Goal: Obtain resource: Download file/media

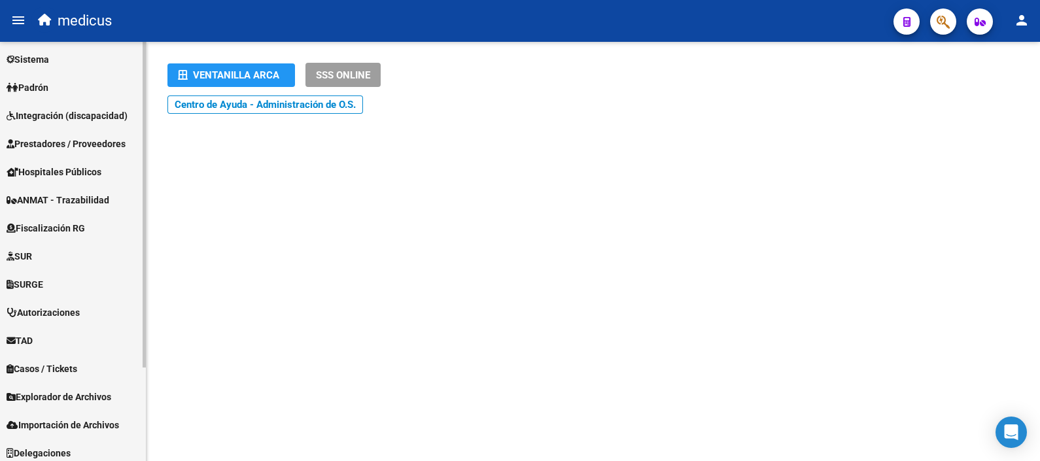
scroll to position [120, 0]
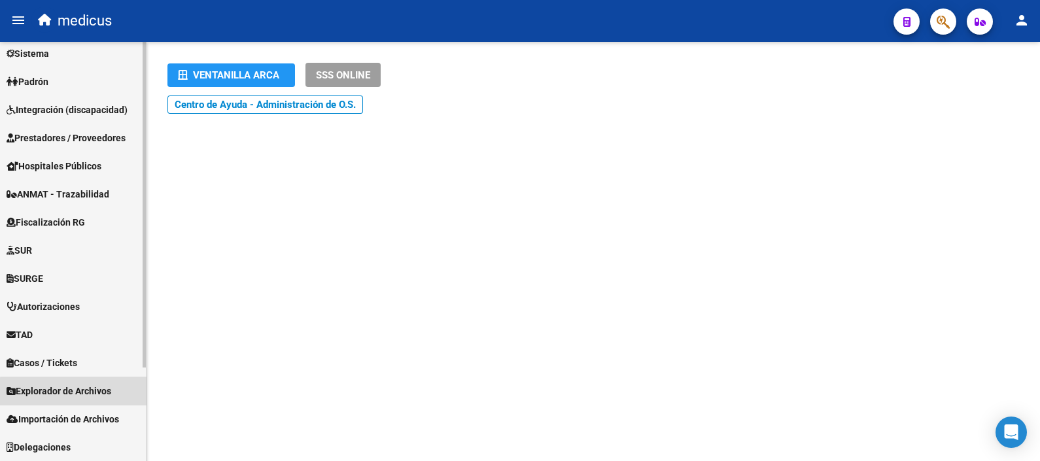
click at [82, 396] on span "Explorador de Archivos" at bounding box center [59, 391] width 105 height 14
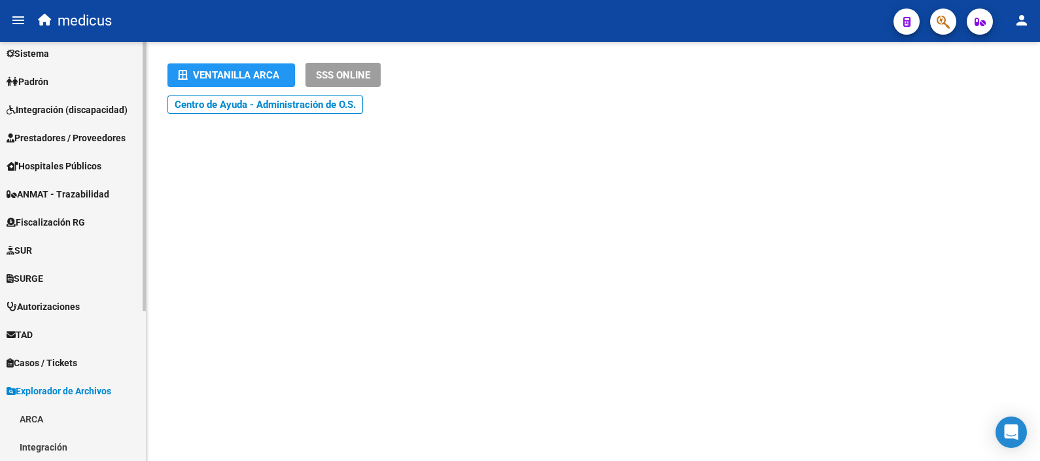
click at [26, 419] on link "ARCA" at bounding box center [73, 419] width 146 height 28
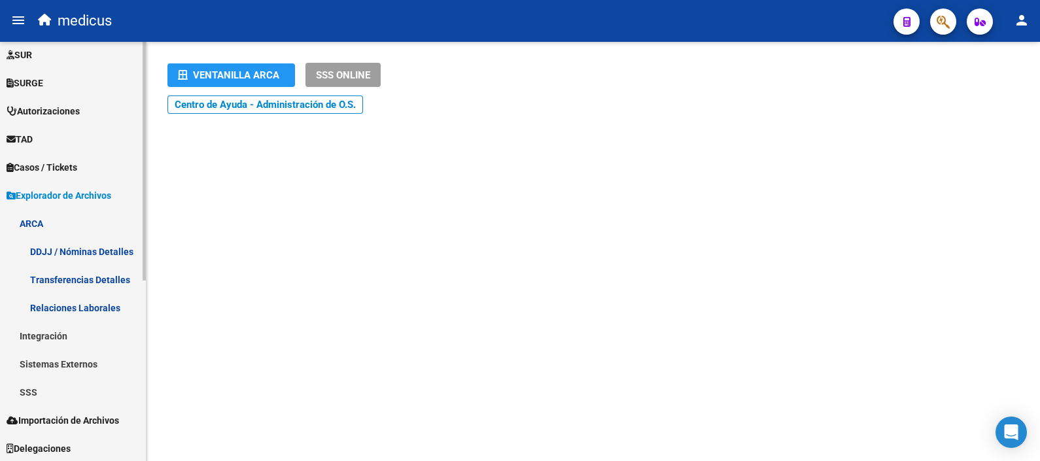
scroll to position [317, 0]
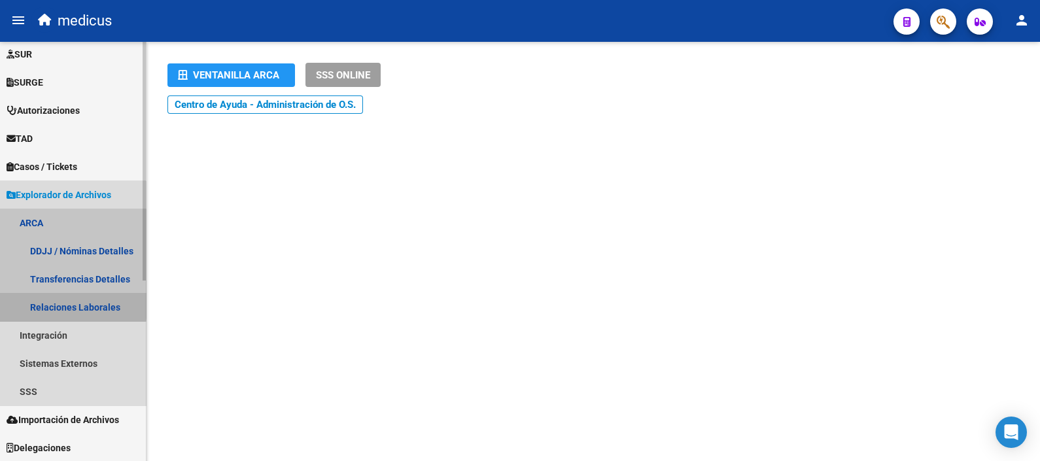
click at [73, 301] on link "Relaciones Laborales" at bounding box center [73, 307] width 146 height 28
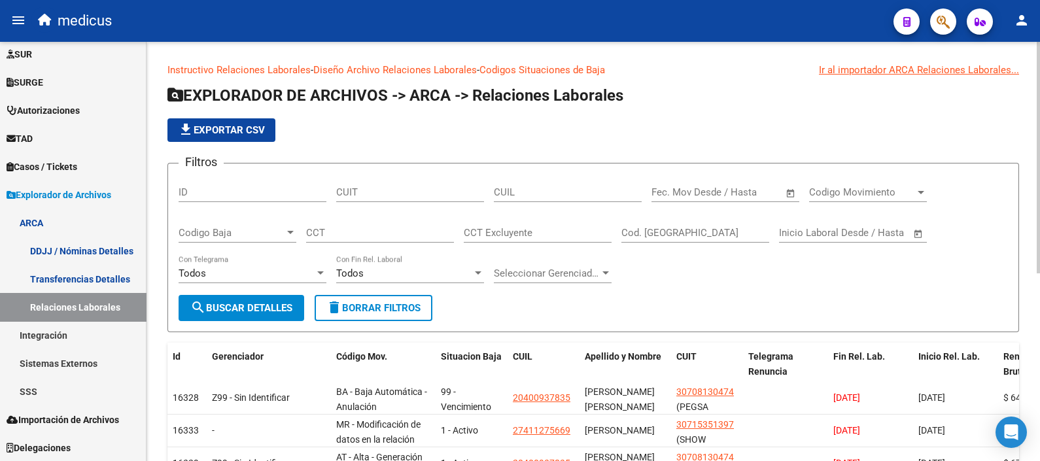
click at [682, 195] on input "text" at bounding box center [677, 192] width 53 height 12
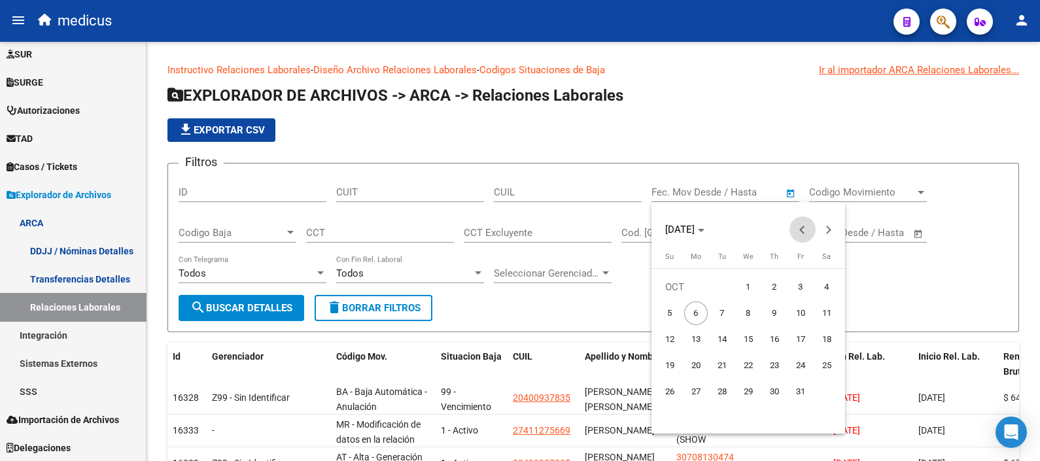
click at [799, 231] on span "Previous month" at bounding box center [802, 229] width 26 height 26
click at [700, 301] on button "1" at bounding box center [696, 313] width 26 height 26
type input "[DATE]"
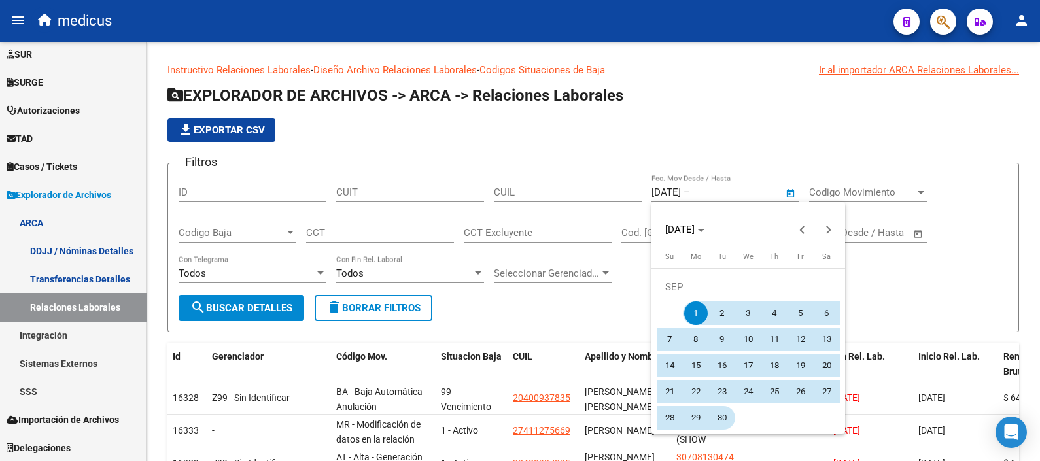
click at [717, 418] on span "30" at bounding box center [722, 418] width 24 height 24
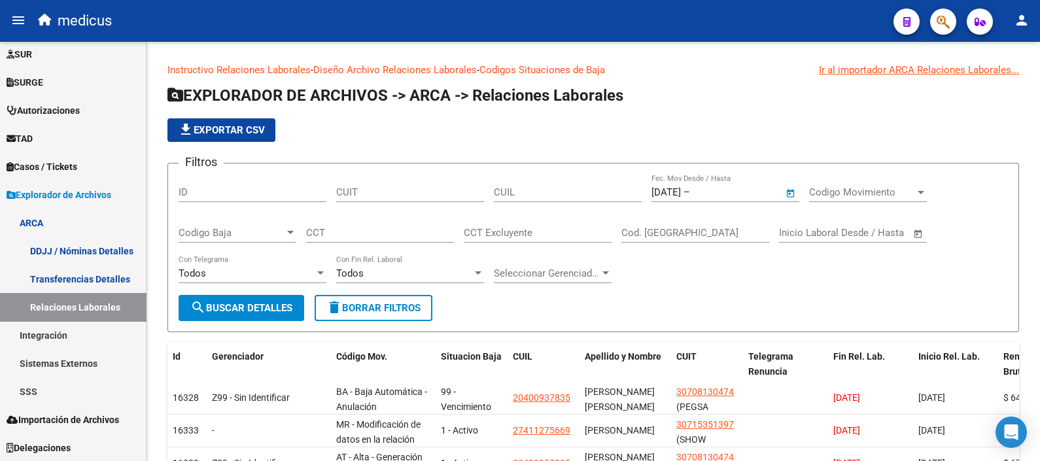
type input "[DATE]"
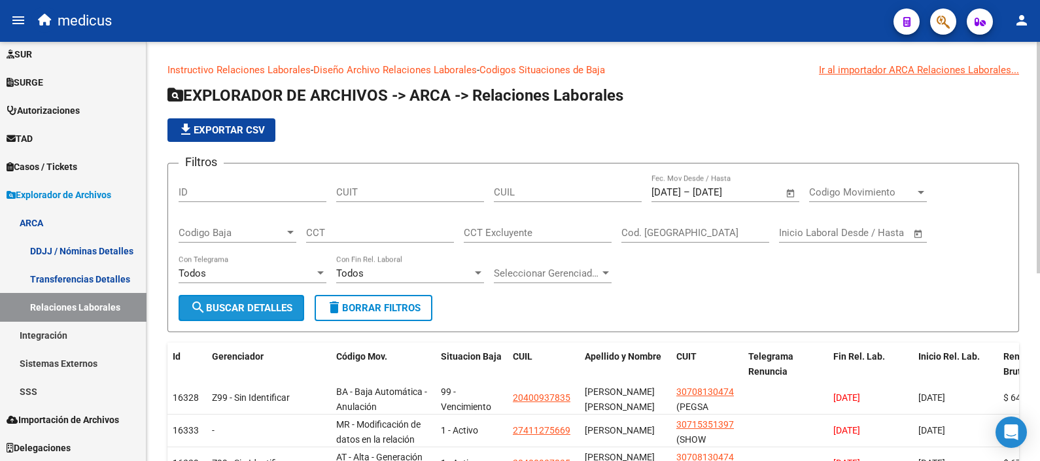
click at [237, 312] on span "search Buscar Detalles" at bounding box center [241, 308] width 102 height 12
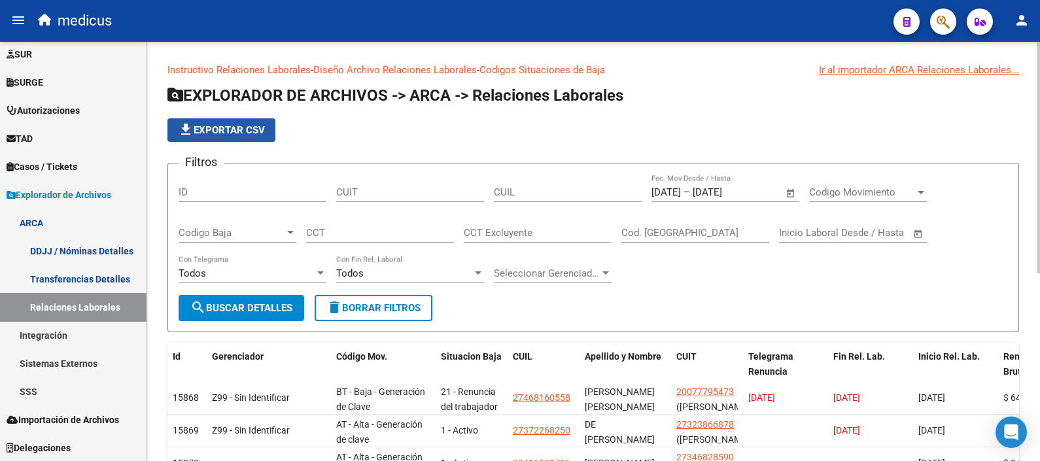
click at [243, 133] on span "file_download Exportar CSV" at bounding box center [221, 130] width 87 height 12
click at [747, 148] on app-list-header "EXPLORADOR DE ARCHIVOS -> ARCA -> Relaciones Laborales file_download Exportar C…" at bounding box center [593, 208] width 852 height 247
click at [247, 309] on span "search Buscar Detalles" at bounding box center [241, 308] width 102 height 12
click at [232, 131] on span "file_download Exportar CSV" at bounding box center [221, 130] width 87 height 12
click at [1014, 122] on div "file_download Exportar CSV" at bounding box center [593, 130] width 852 height 24
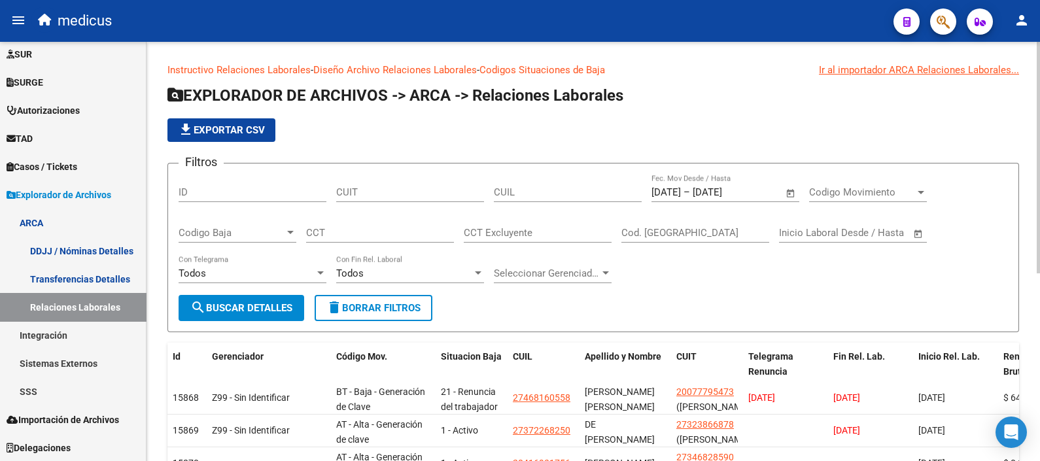
click at [791, 191] on span "Open calendar" at bounding box center [790, 192] width 31 height 31
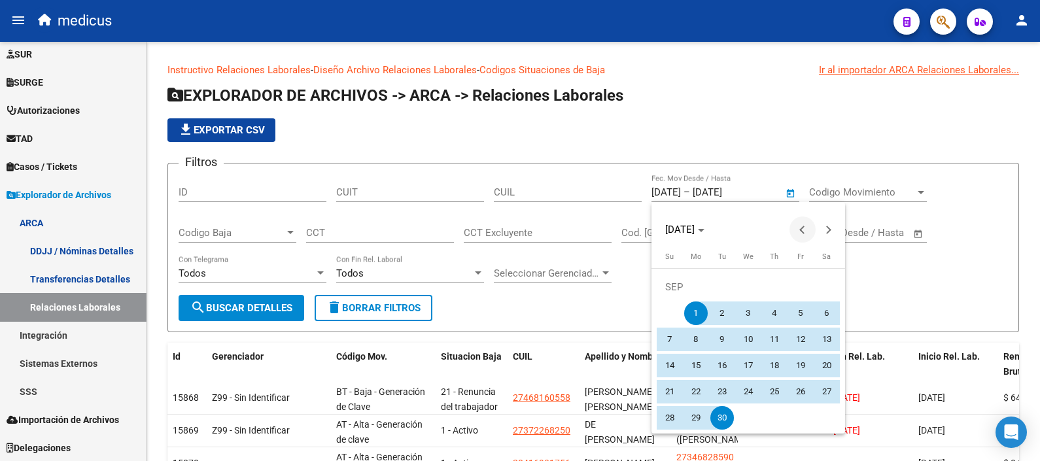
click at [804, 233] on span "Previous month" at bounding box center [802, 229] width 26 height 26
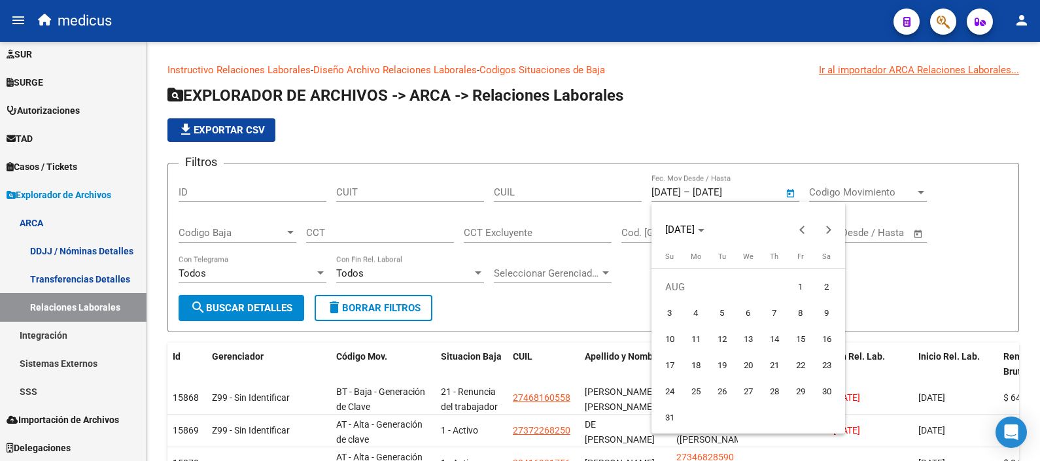
click at [670, 415] on span "31" at bounding box center [670, 418] width 24 height 24
type input "[DATE]"
click at [825, 232] on button "Next month" at bounding box center [829, 229] width 26 height 26
click at [751, 291] on span "1" at bounding box center [748, 287] width 24 height 24
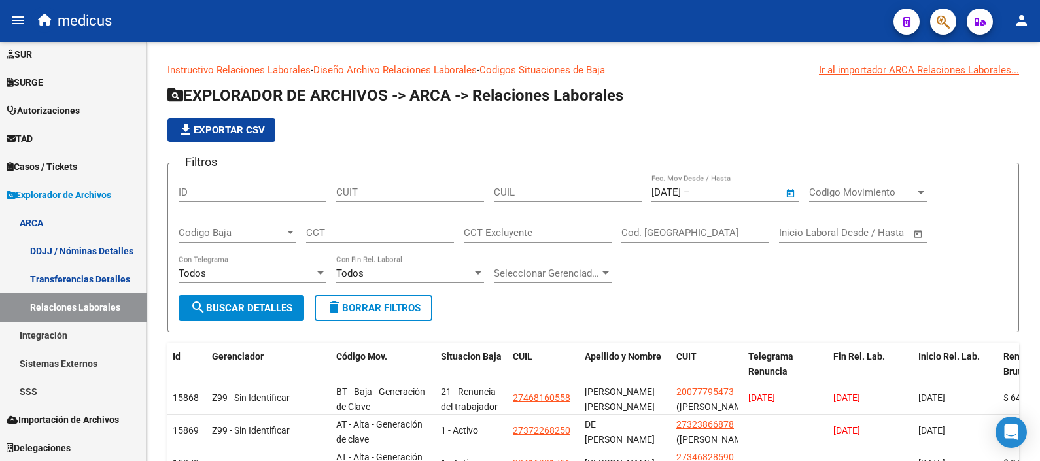
type input "[DATE]"
click at [245, 305] on span "search Buscar Detalles" at bounding box center [241, 308] width 102 height 12
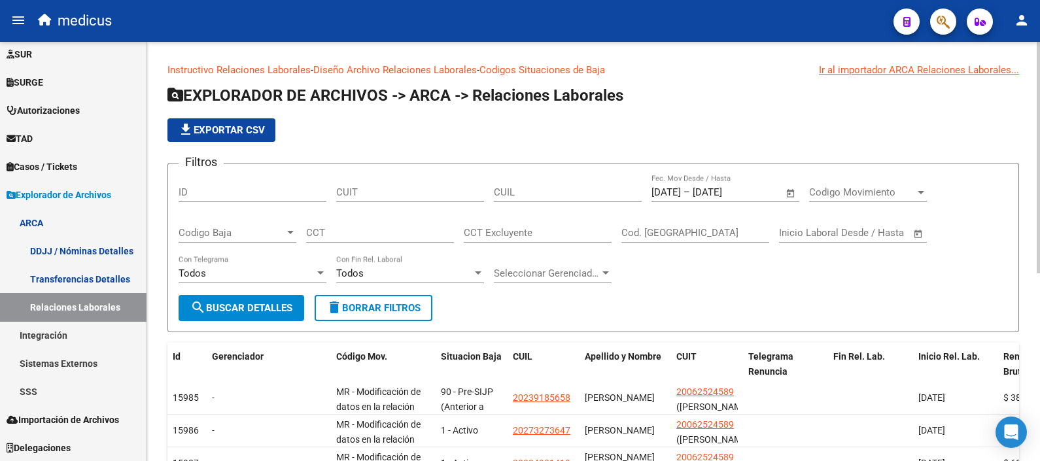
click at [252, 307] on span "search Buscar Detalles" at bounding box center [241, 308] width 102 height 12
click at [239, 129] on span "file_download Exportar CSV" at bounding box center [221, 130] width 87 height 12
